Goal: Information Seeking & Learning: Check status

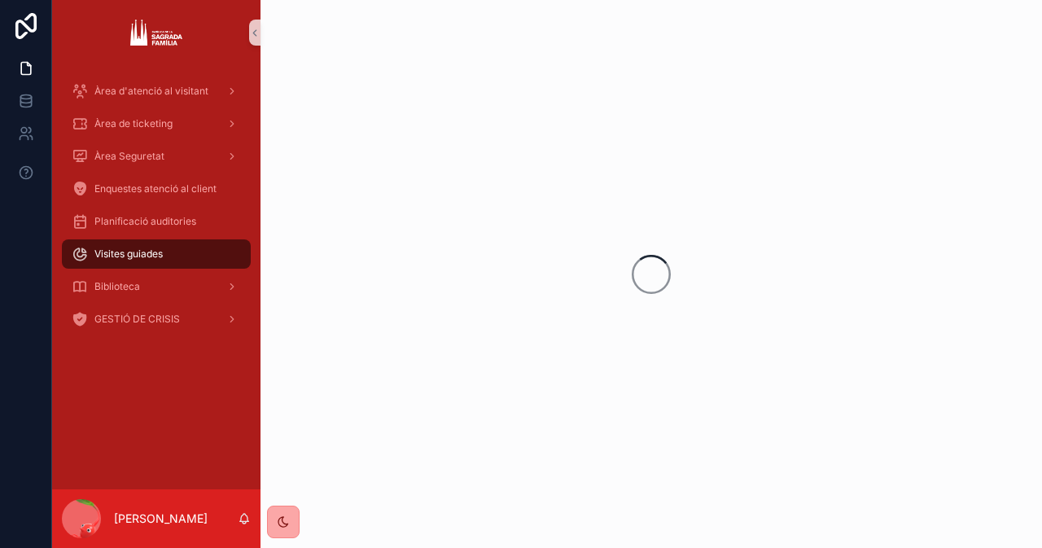
click at [287, 516] on icon "scrollable content" at bounding box center [283, 521] width 13 height 13
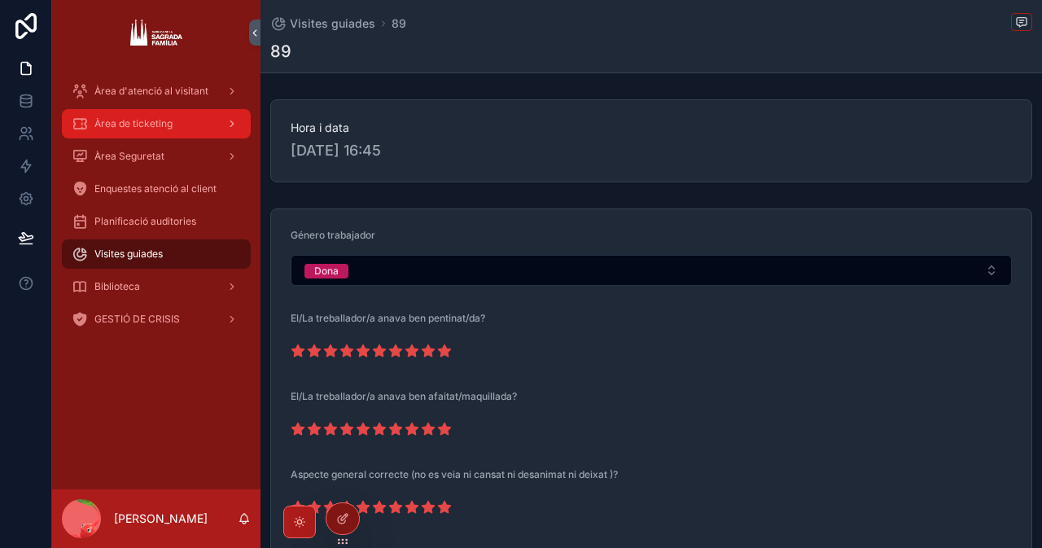
click at [222, 128] on div "scrollable content" at bounding box center [230, 124] width 21 height 26
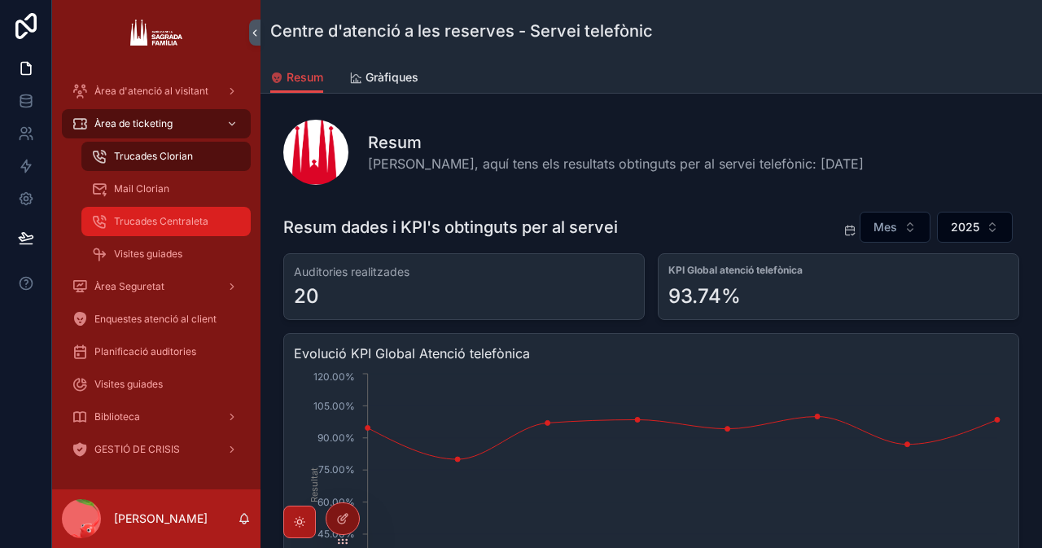
click at [155, 223] on span "Trucades Centraleta" at bounding box center [161, 221] width 94 height 13
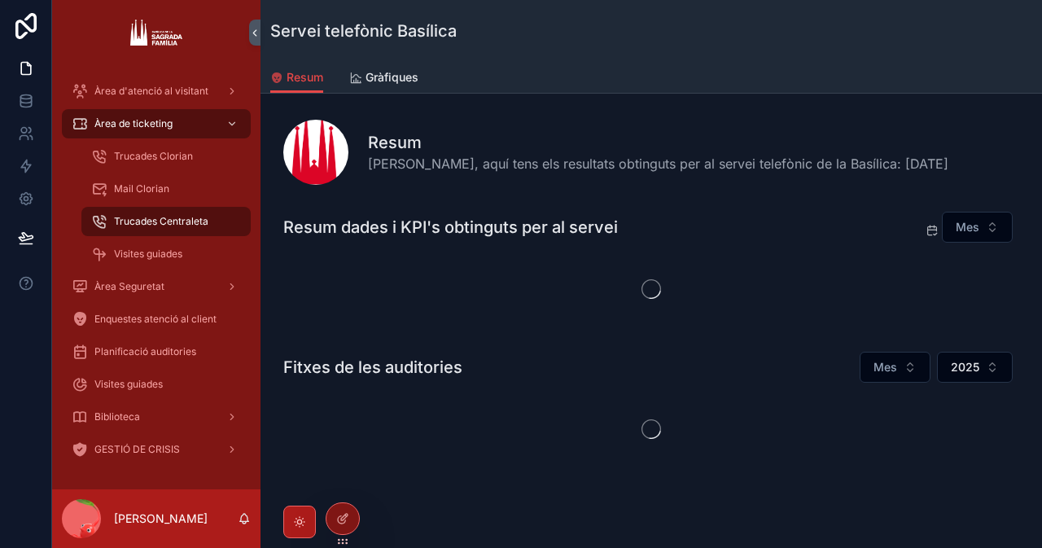
click at [183, 235] on link "Trucades Centraleta" at bounding box center [165, 221] width 169 height 29
click at [183, 242] on div "Visites guiades" at bounding box center [166, 254] width 150 height 26
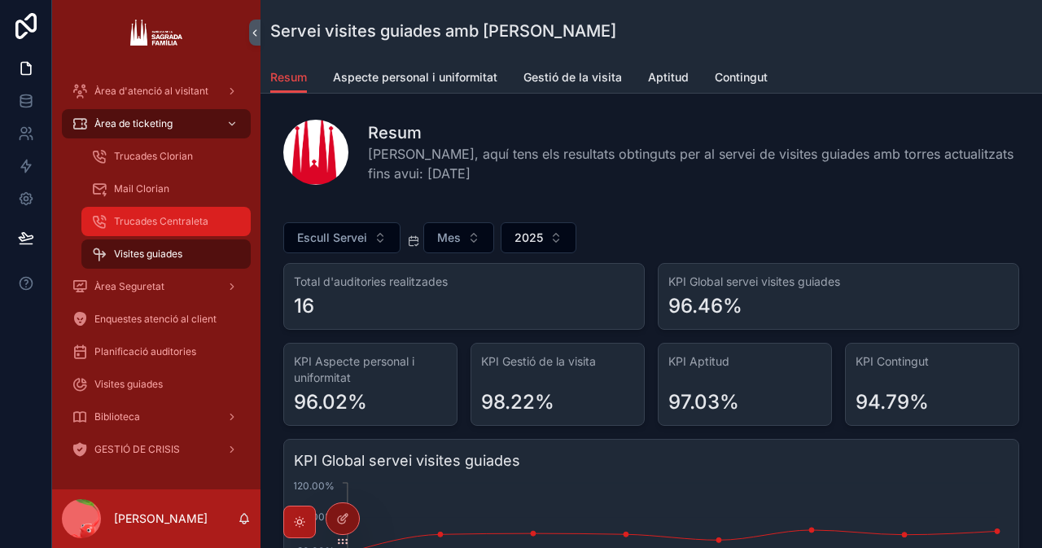
click at [214, 217] on div "Trucades Centraleta" at bounding box center [166, 221] width 150 height 26
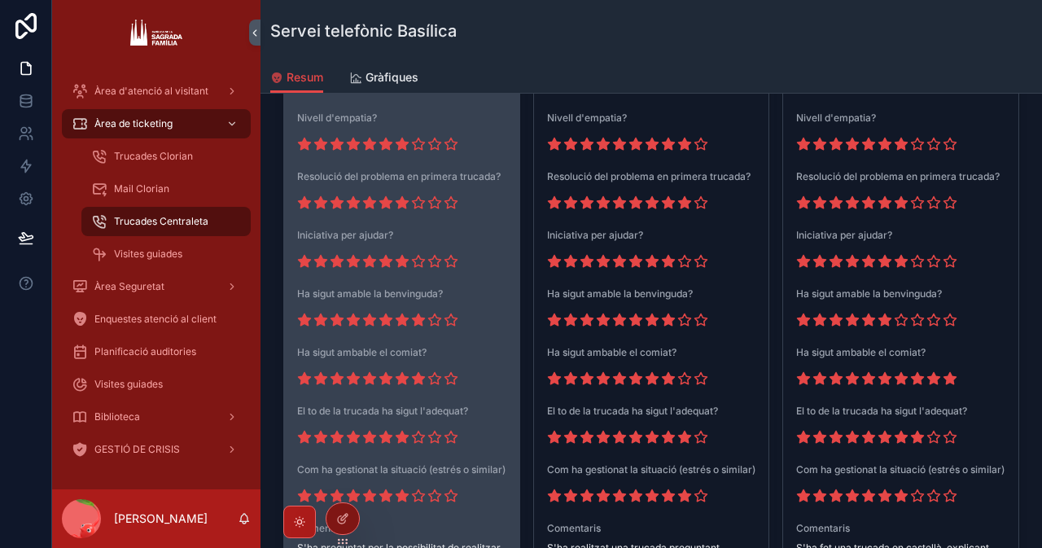
scroll to position [2769, 0]
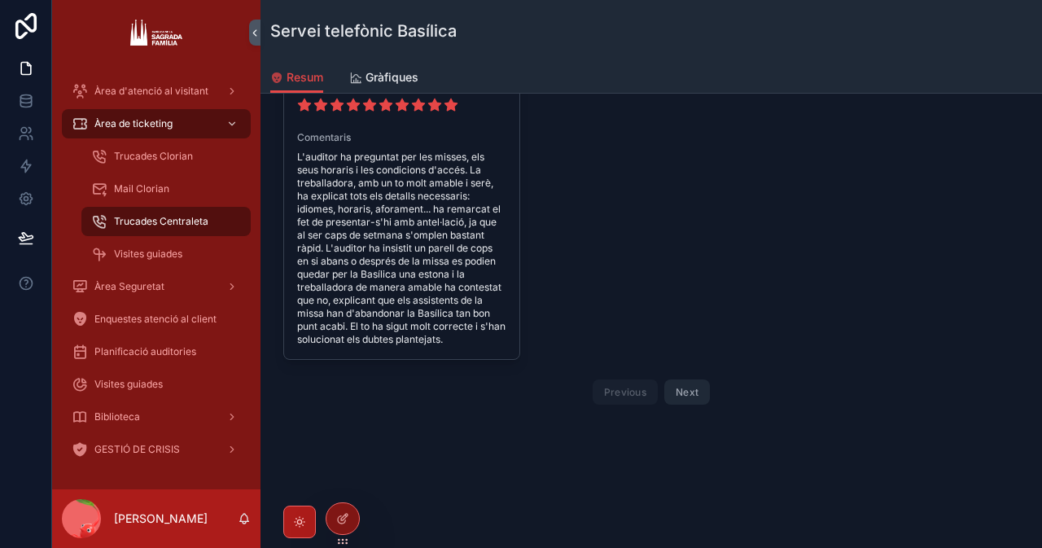
click at [673, 384] on button "Next" at bounding box center [688, 391] width 46 height 25
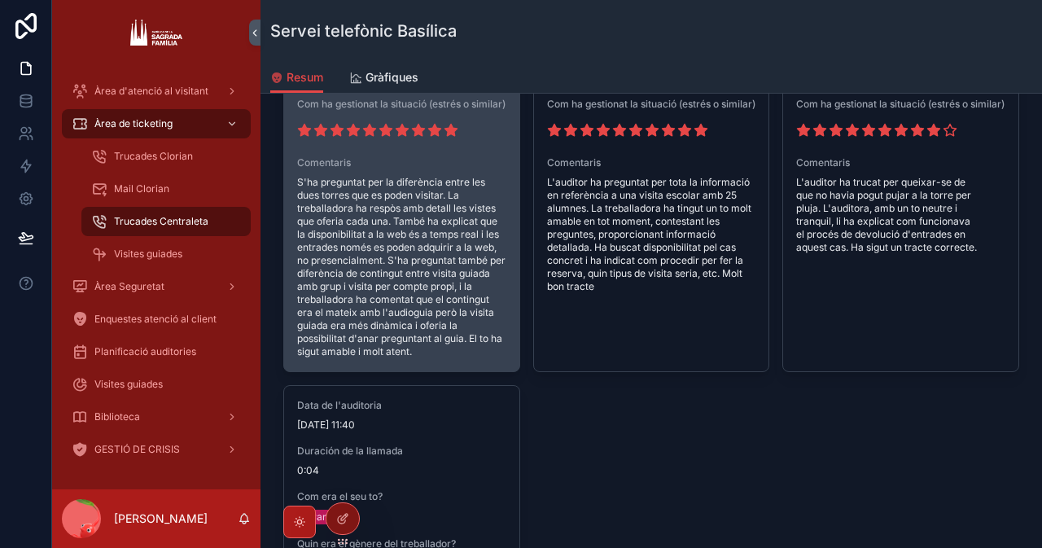
scroll to position [3932, 0]
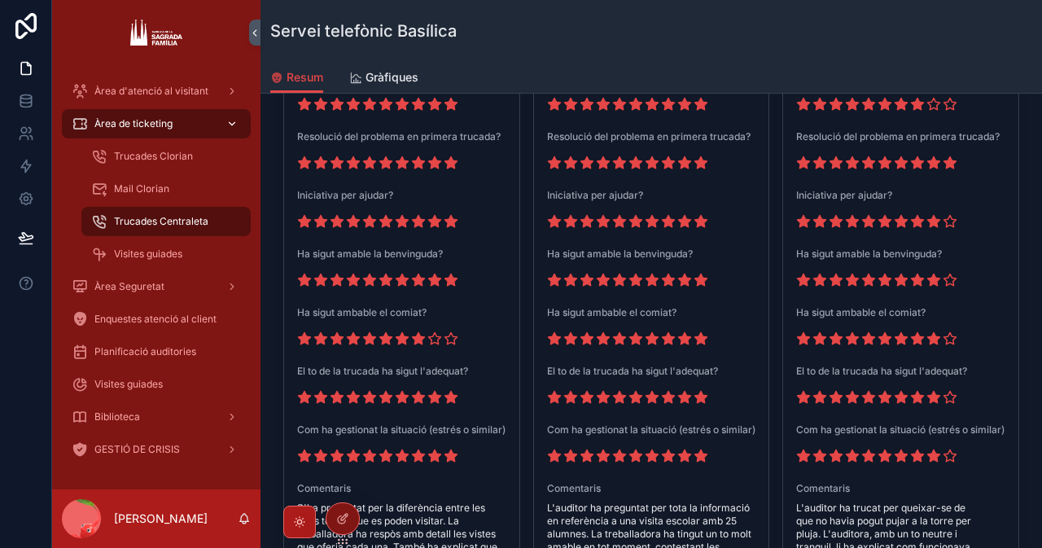
click at [169, 126] on span "Àrea de ticketing" at bounding box center [133, 123] width 78 height 13
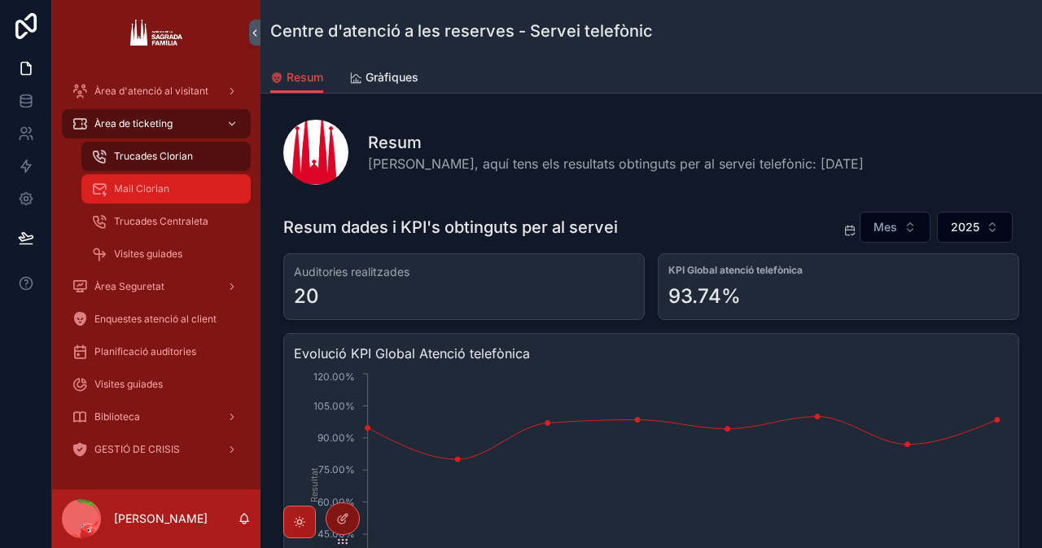
click at [147, 190] on span "Mail Clorian" at bounding box center [141, 188] width 55 height 13
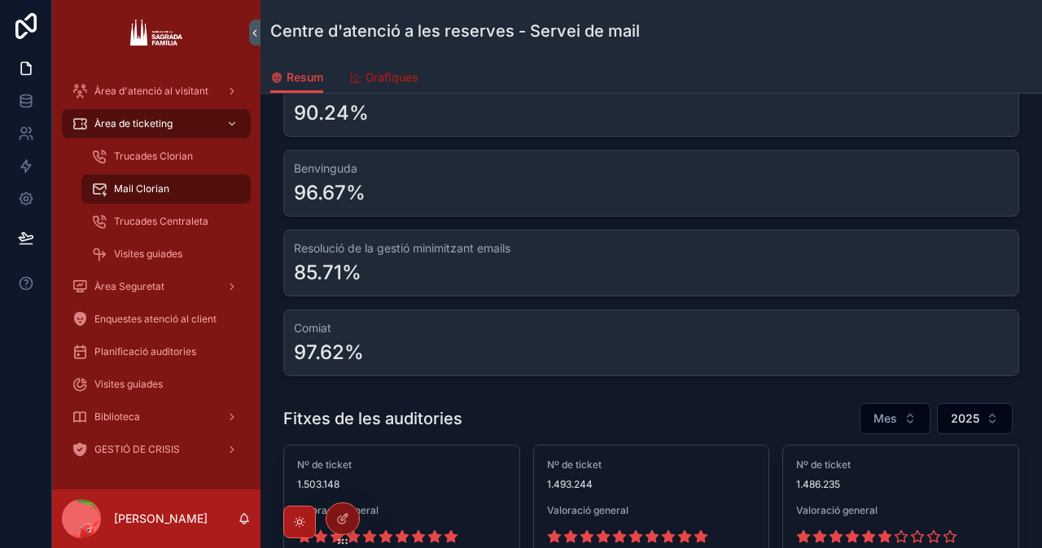
scroll to position [998, 0]
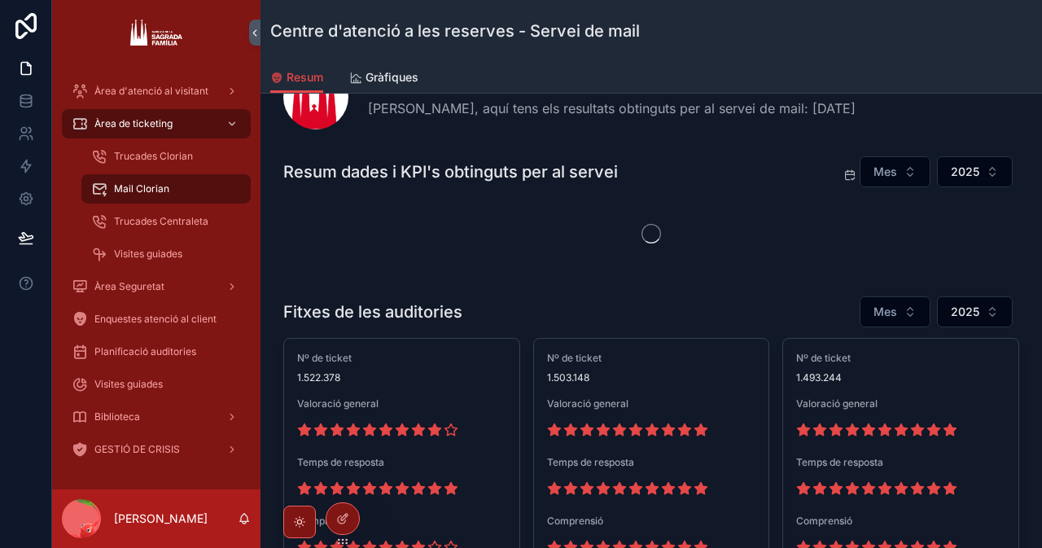
scroll to position [81, 0]
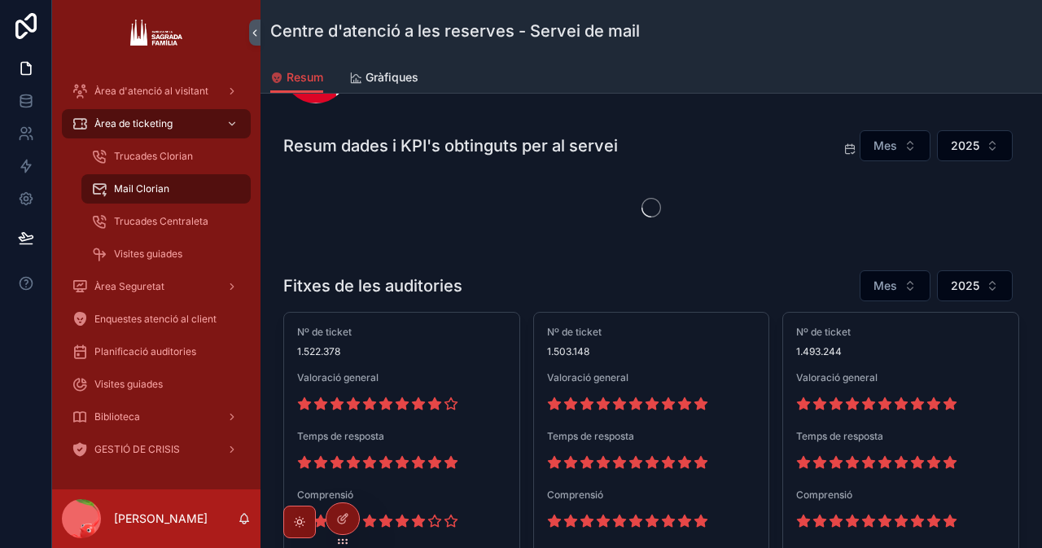
click at [883, 142] on span "Mes" at bounding box center [886, 146] width 24 height 16
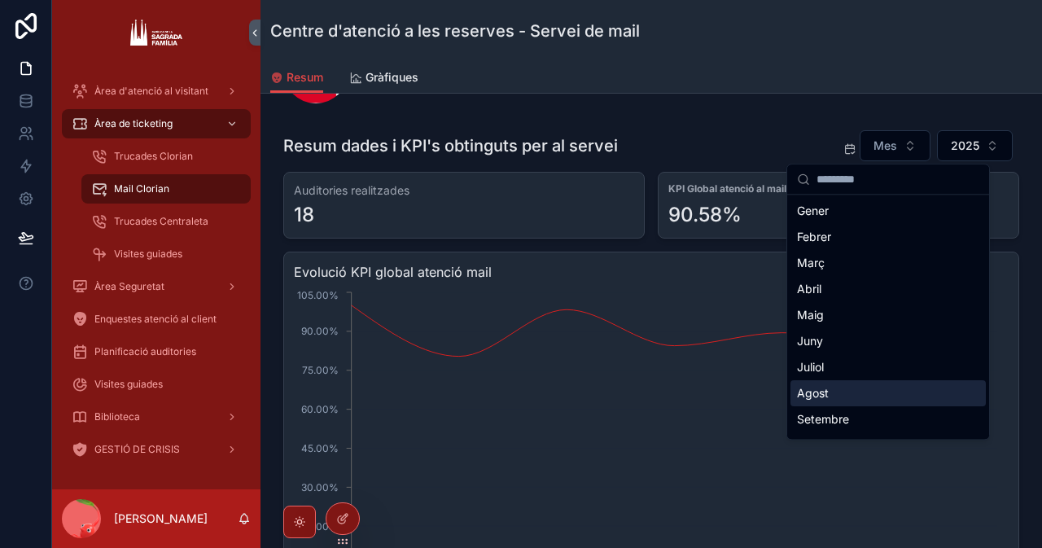
click at [814, 395] on div "Agost" at bounding box center [888, 393] width 195 height 26
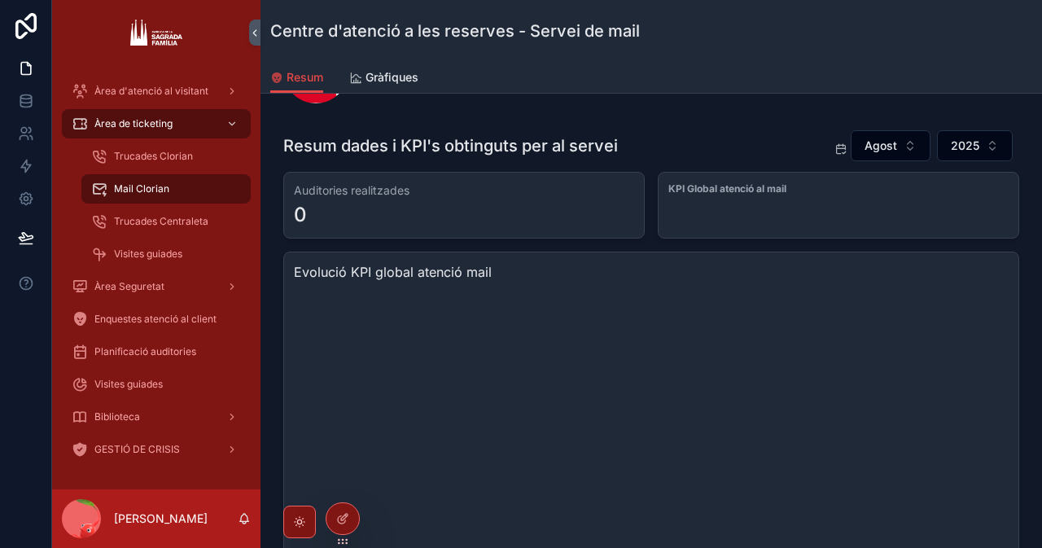
click at [692, 141] on div "Resum dades i KPI's obtinguts per al servei Agost 2025" at bounding box center [651, 145] width 736 height 33
click at [851, 151] on button "Agost" at bounding box center [891, 145] width 80 height 31
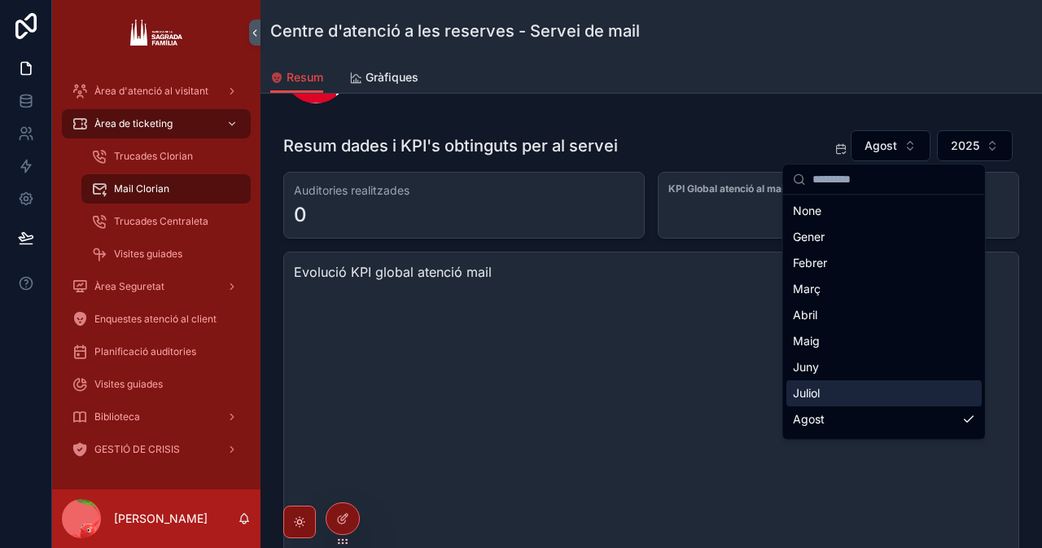
click at [809, 383] on div "Juliol" at bounding box center [884, 393] width 195 height 26
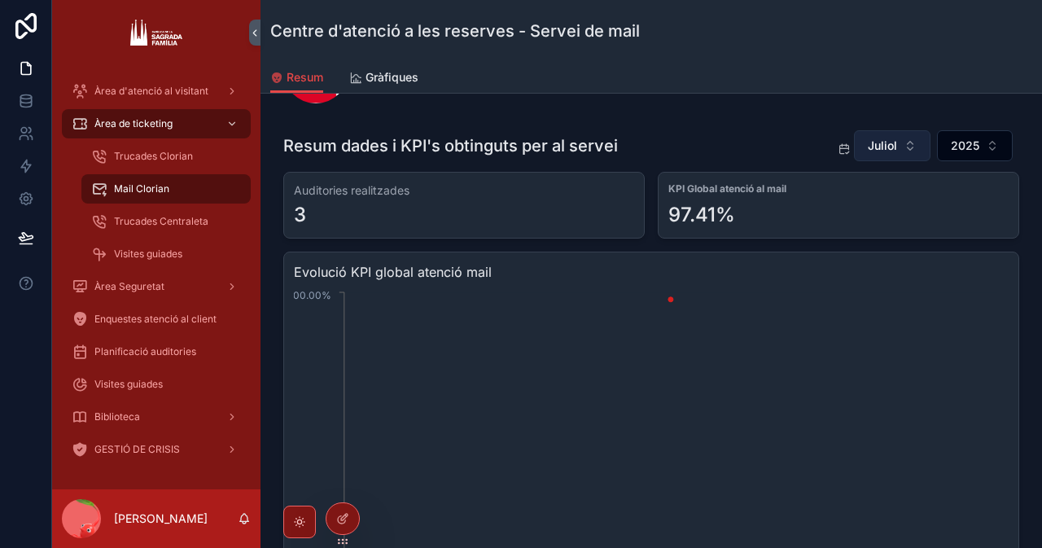
click at [871, 138] on span "Juliol" at bounding box center [882, 146] width 29 height 16
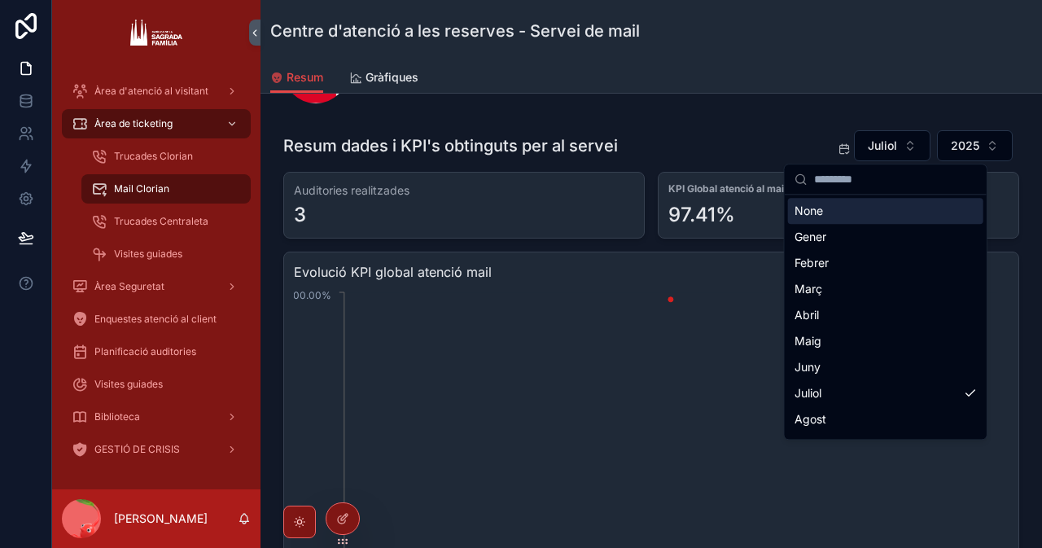
click at [657, 133] on div "Resum dades i KPI's obtinguts per al servei Juliol 2025" at bounding box center [651, 145] width 736 height 33
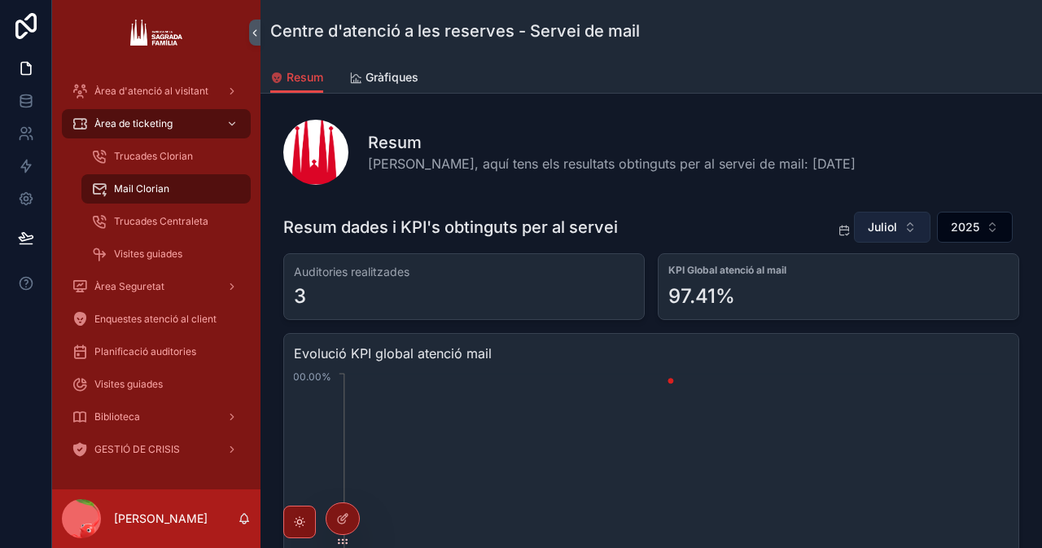
click at [874, 224] on span "Juliol" at bounding box center [882, 227] width 29 height 16
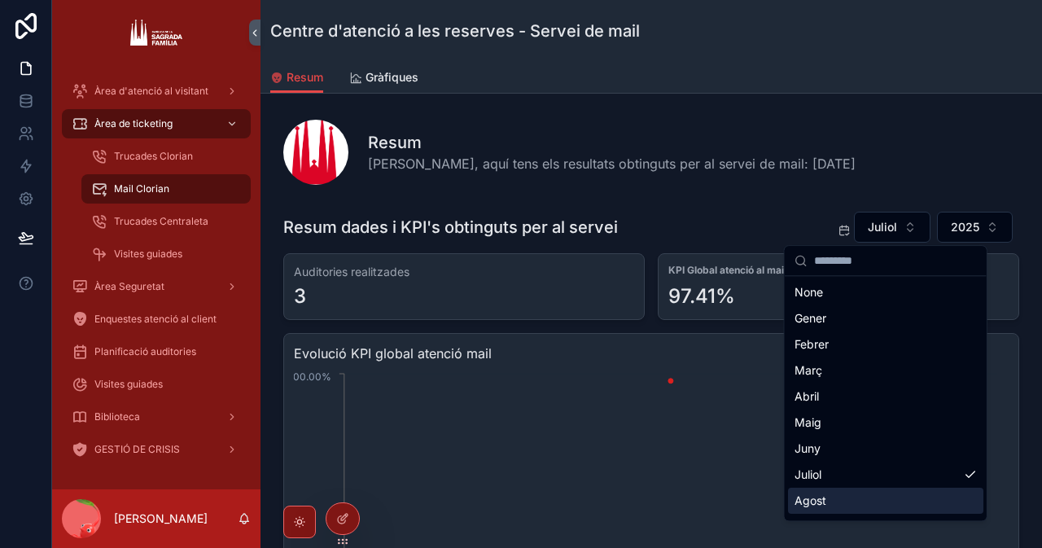
click at [844, 492] on div "Agost" at bounding box center [885, 501] width 195 height 26
